Goal: Information Seeking & Learning: Learn about a topic

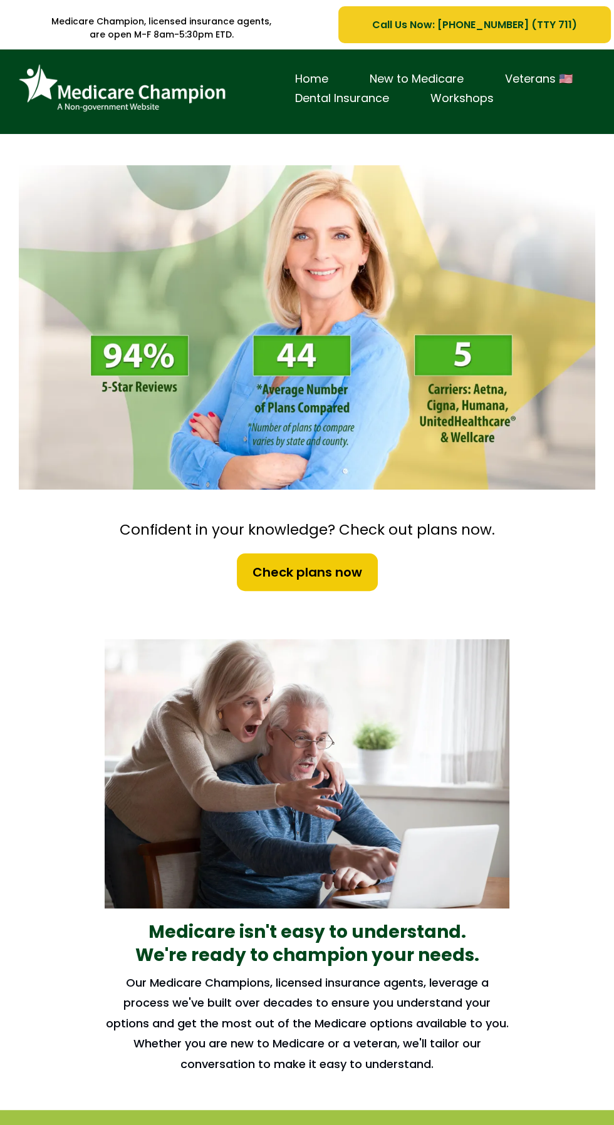
click at [463, 1012] on h2 "Our Medicare Champions, licensed insurance agents, leverage a process we've bui…" at bounding box center [307, 1023] width 404 height 101
click at [473, 957] on strong "We're ready to champion your needs." at bounding box center [307, 955] width 344 height 24
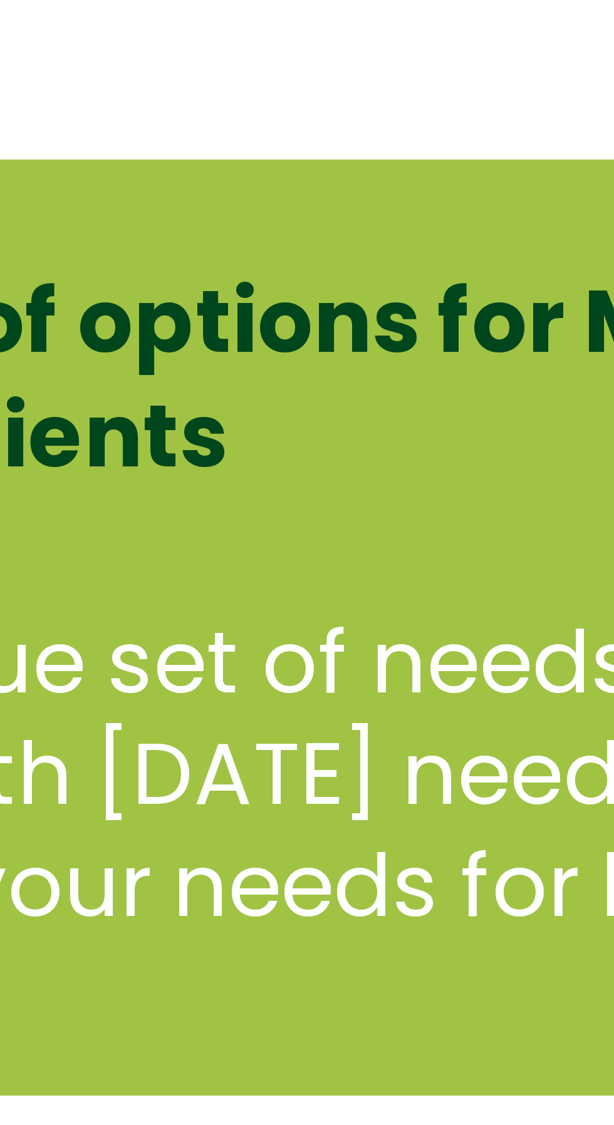
scroll to position [270, 0]
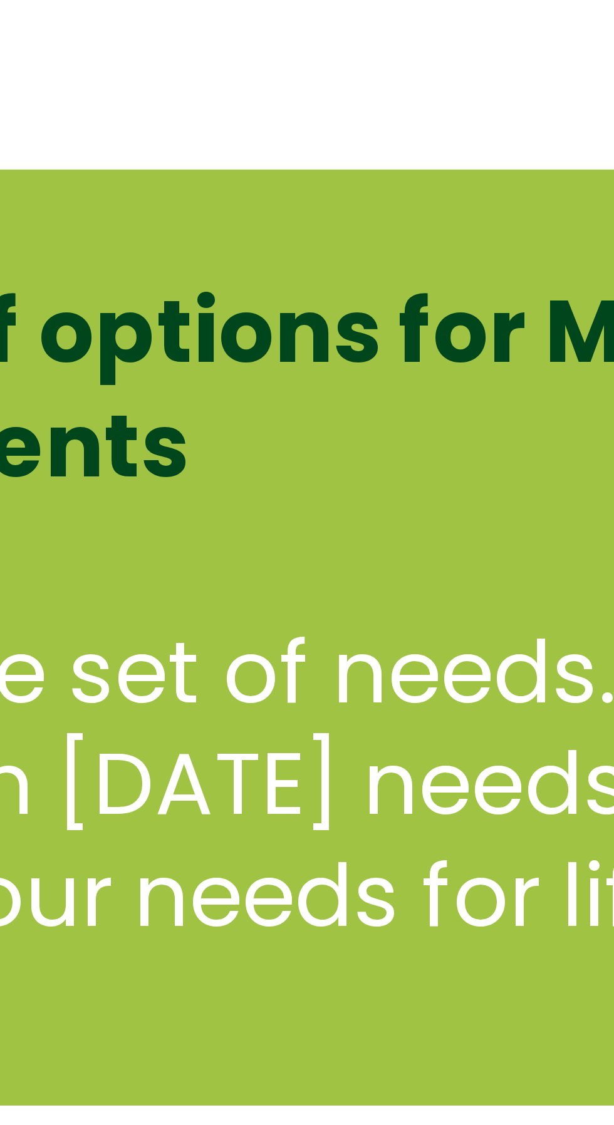
click at [402, 1006] on div "We offer the full suite of options for Medicare recipients Every person has a u…" at bounding box center [307, 931] width 460 height 168
click at [414, 982] on p "Every person has a unique set of needs. Our goal is to not only help you with […" at bounding box center [307, 965] width 435 height 68
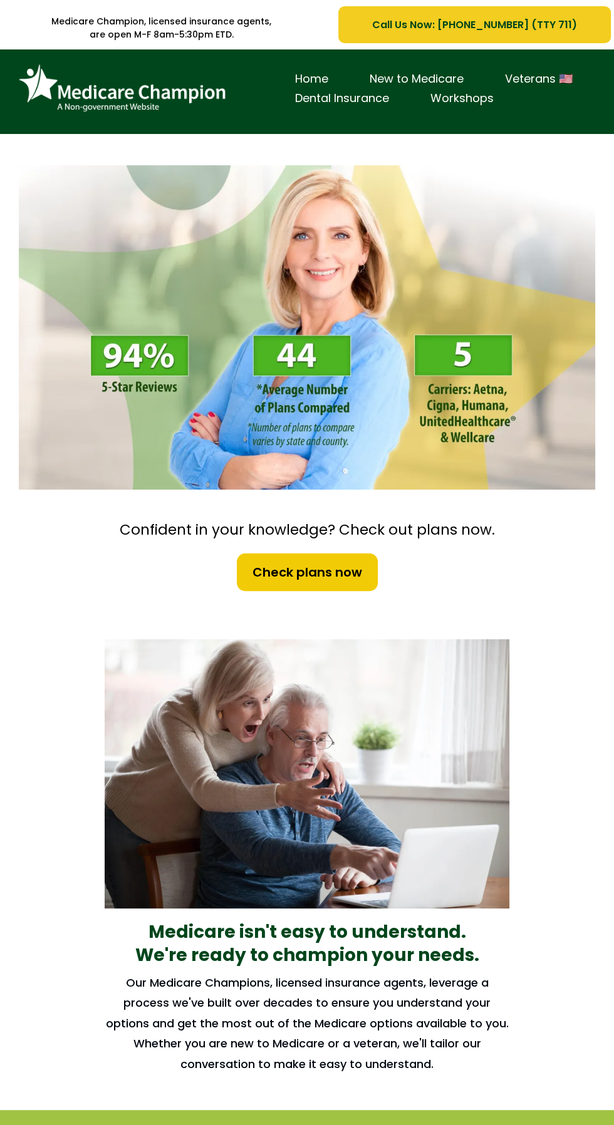
click at [485, 904] on img at bounding box center [307, 773] width 404 height 269
click at [495, 954] on h1 "We're ready to champion your needs." at bounding box center [307, 955] width 404 height 23
click at [327, 1041] on h2 "Our Medicare Champions, licensed insurance agents, leverage a process we've bui…" at bounding box center [307, 1023] width 404 height 101
click at [464, 955] on strong "We're ready to champion your needs." at bounding box center [307, 955] width 344 height 24
click at [478, 980] on h2 "Our Medicare Champions, licensed insurance agents, leverage a process we've bui…" at bounding box center [307, 1023] width 404 height 101
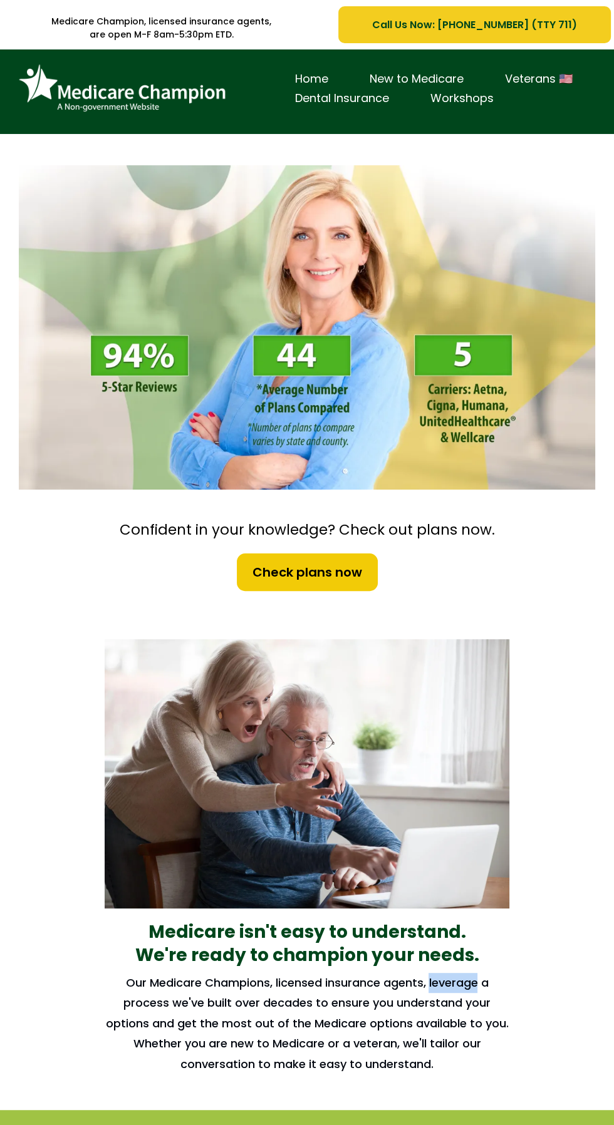
click at [489, 995] on h2 "Our Medicare Champions, licensed insurance agents, leverage a process we've bui…" at bounding box center [307, 1023] width 404 height 101
click at [492, 969] on div "Medicare isn't easy to understand. We're ready to champion your needs. Our Medi…" at bounding box center [306, 864] width 429 height 475
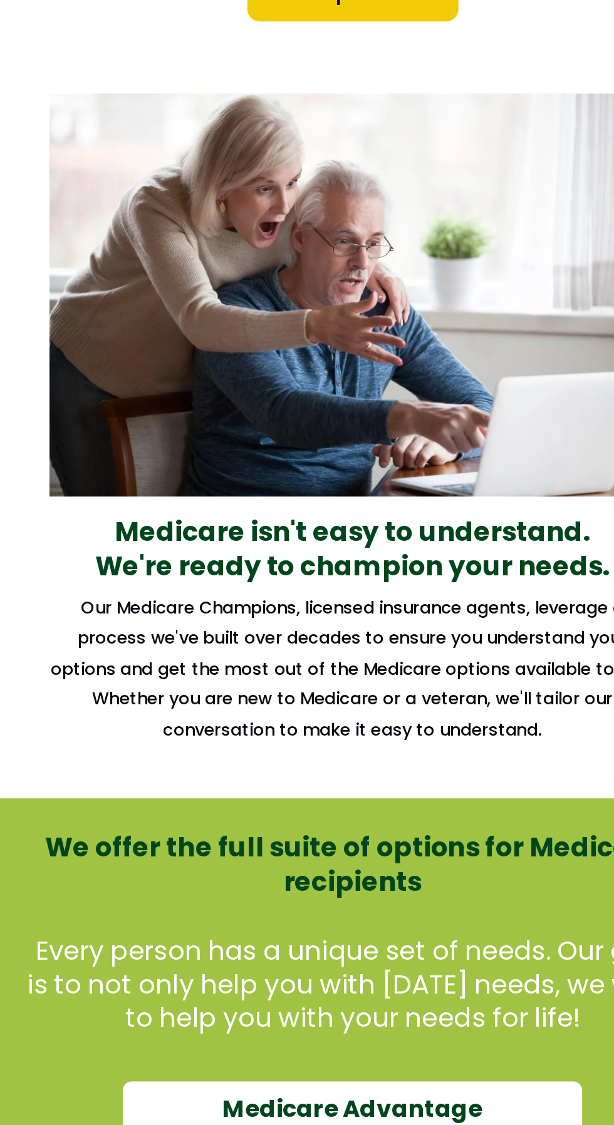
scroll to position [245, 0]
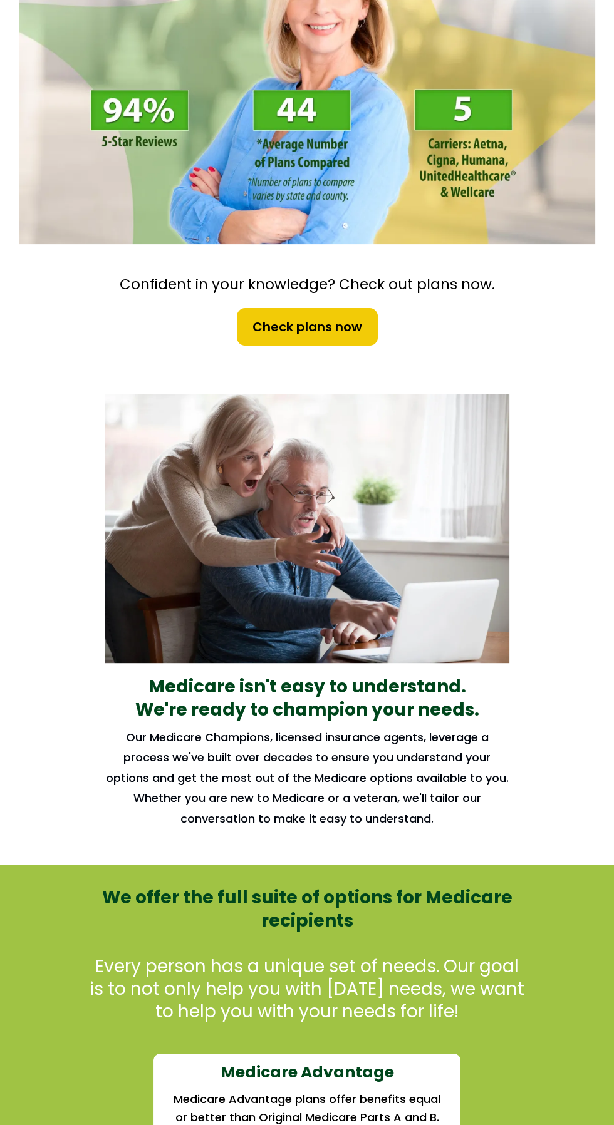
click at [471, 961] on p "Every person has a unique set of needs. Our goal is to not only help you with […" at bounding box center [307, 990] width 435 height 68
click at [491, 983] on p "Every person has a unique set of needs. Our goal is to not only help you with […" at bounding box center [307, 990] width 435 height 68
click at [492, 925] on h2 "We offer the full suite of options for Medicare recipients" at bounding box center [307, 910] width 435 height 46
click at [470, 919] on h2 "We offer the full suite of options for Medicare recipients" at bounding box center [307, 910] width 435 height 46
click at [451, 982] on p "Every person has a unique set of needs. Our goal is to not only help you with […" at bounding box center [307, 990] width 435 height 68
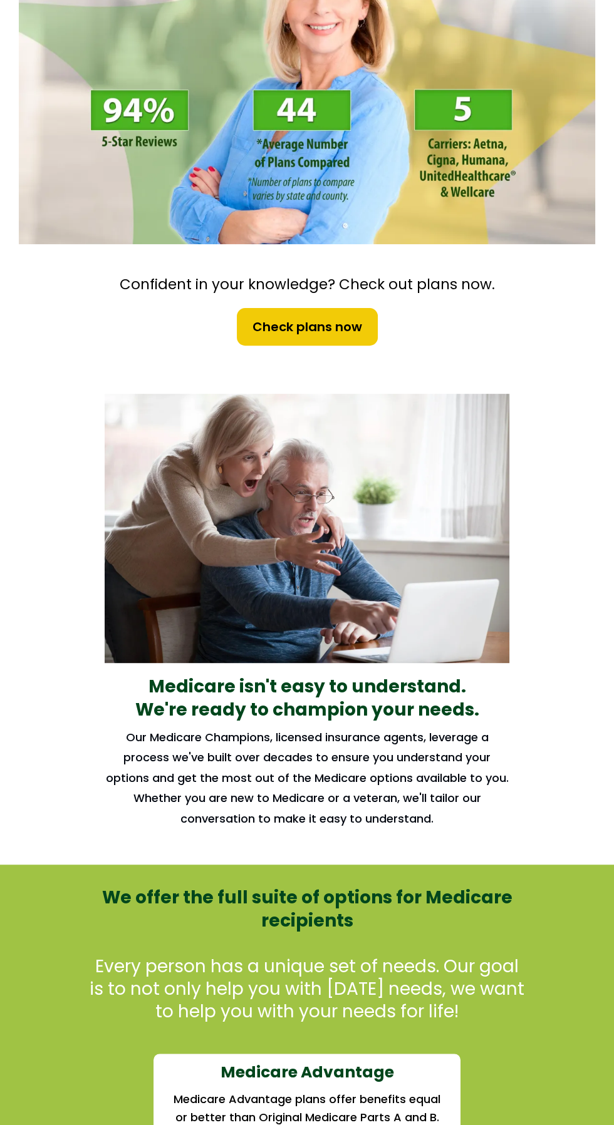
click at [453, 825] on h2 "Our Medicare Champions, licensed insurance agents, leverage a process we've bui…" at bounding box center [307, 778] width 404 height 101
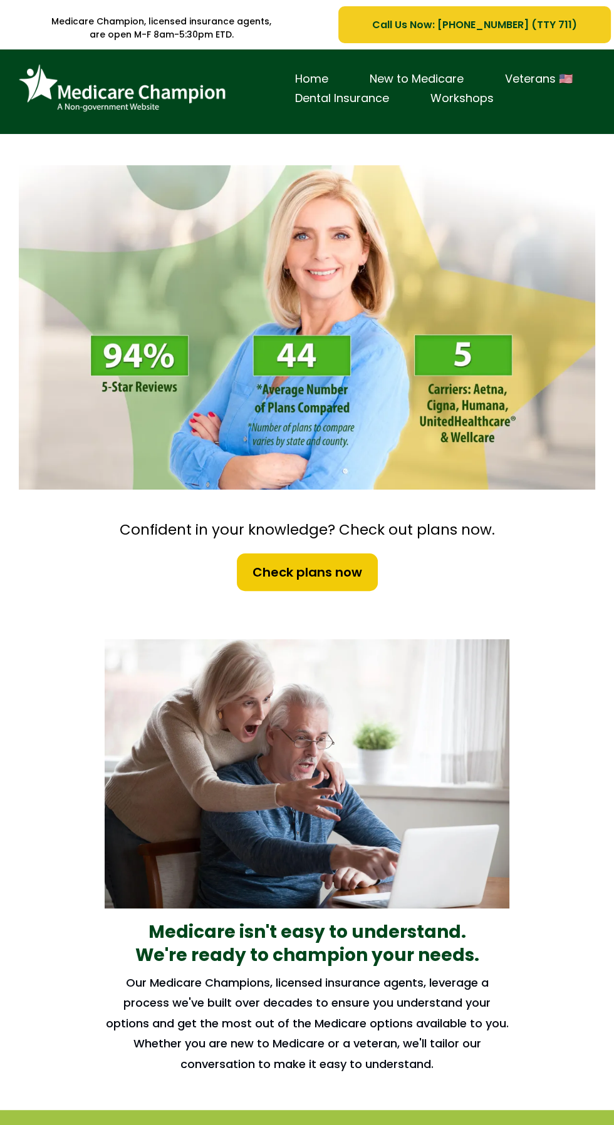
click at [494, 887] on img at bounding box center [307, 773] width 404 height 269
click at [466, 846] on img at bounding box center [307, 773] width 404 height 269
click at [328, 1056] on h2 "Our Medicare Champions, licensed insurance agents, leverage a process we've bui…" at bounding box center [307, 1023] width 404 height 101
click at [255, 982] on h2 "Our Medicare Champions, licensed insurance agents, leverage a process we've bui…" at bounding box center [307, 1023] width 404 height 101
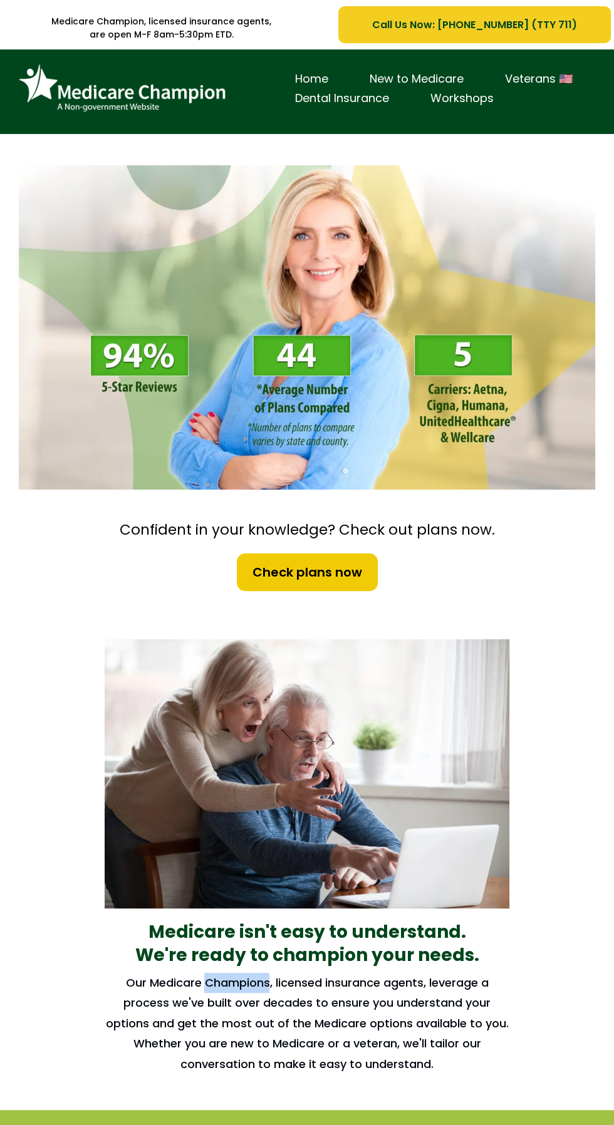
click at [504, 961] on h1 "We're ready to champion your needs." at bounding box center [307, 955] width 404 height 23
